Goal: Transaction & Acquisition: Purchase product/service

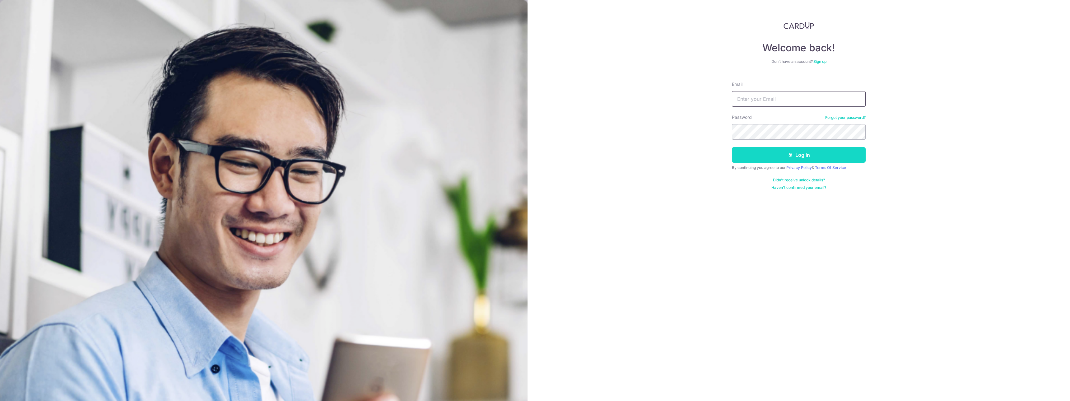
type input "KHANGWEI@GMAIL.COM"
click at [774, 152] on button "Log in" at bounding box center [799, 155] width 134 height 16
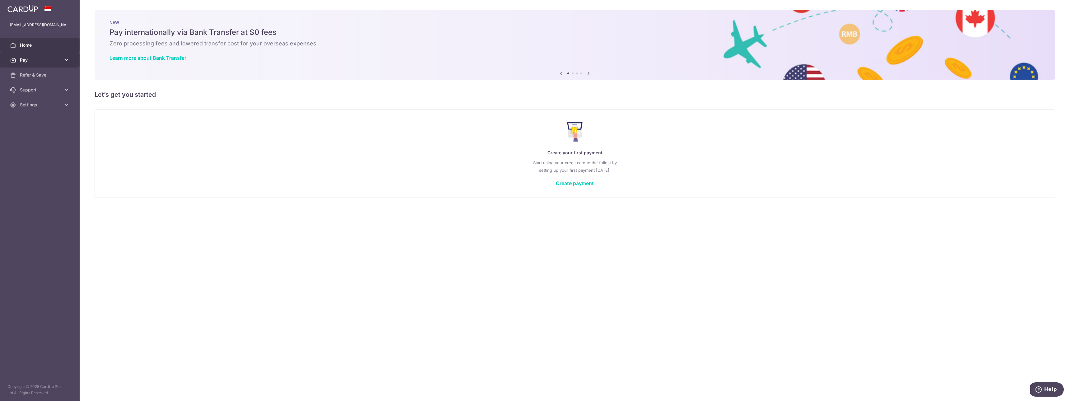
click at [53, 60] on span "Pay" at bounding box center [40, 60] width 41 height 6
click at [579, 181] on link "Create payment" at bounding box center [575, 183] width 38 height 6
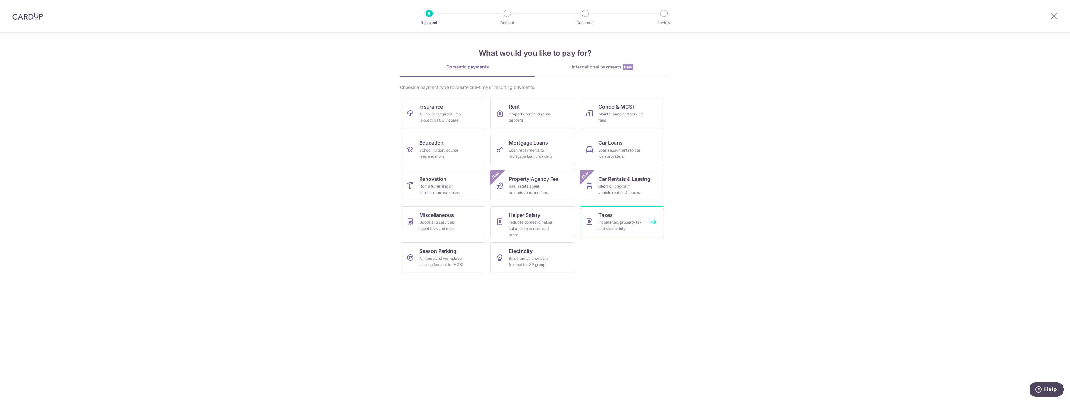
click at [614, 231] on div "Income tax, property tax and stamp duty" at bounding box center [620, 225] width 45 height 12
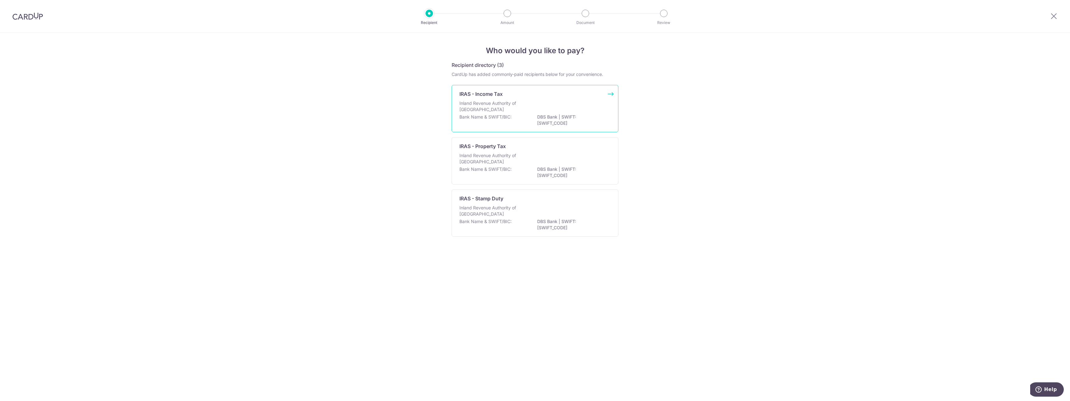
click at [565, 111] on div "Inland Revenue Authority of Singapore" at bounding box center [534, 107] width 151 height 14
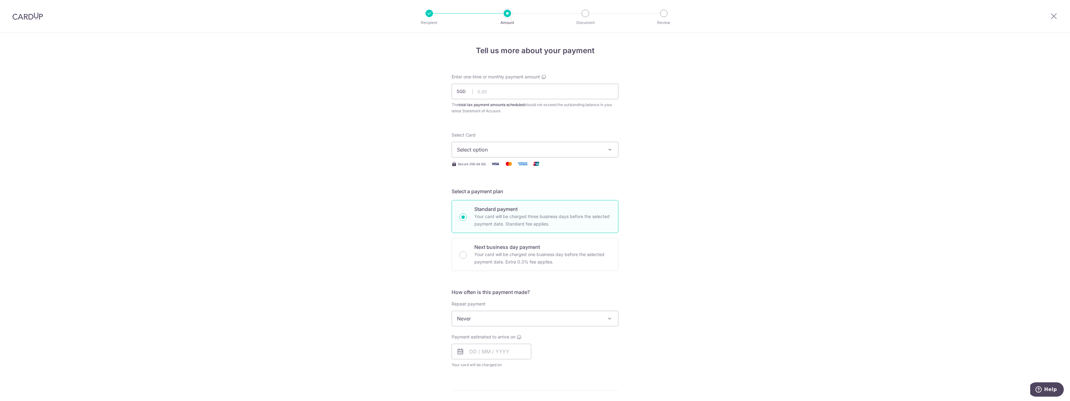
click at [600, 150] on button "Select option" at bounding box center [534, 150] width 167 height 16
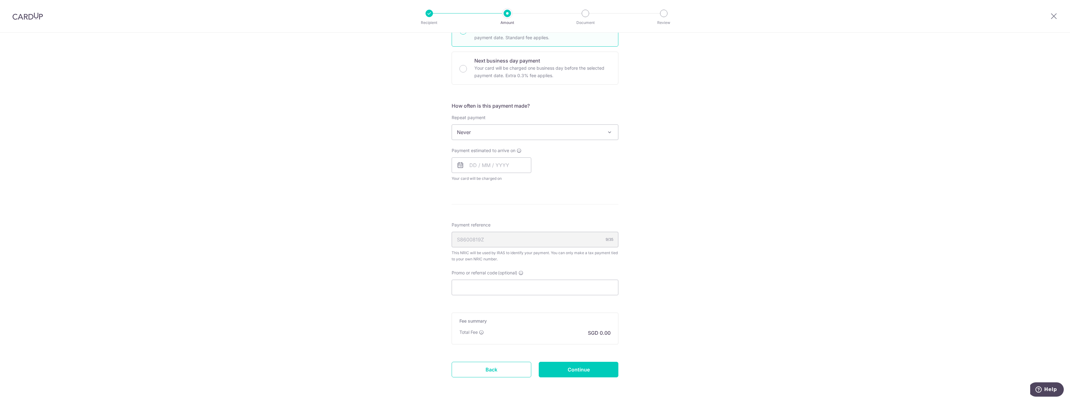
scroll to position [187, 0]
click at [522, 127] on span "Never" at bounding box center [535, 131] width 166 height 15
select select "3"
